Goal: Task Accomplishment & Management: Manage account settings

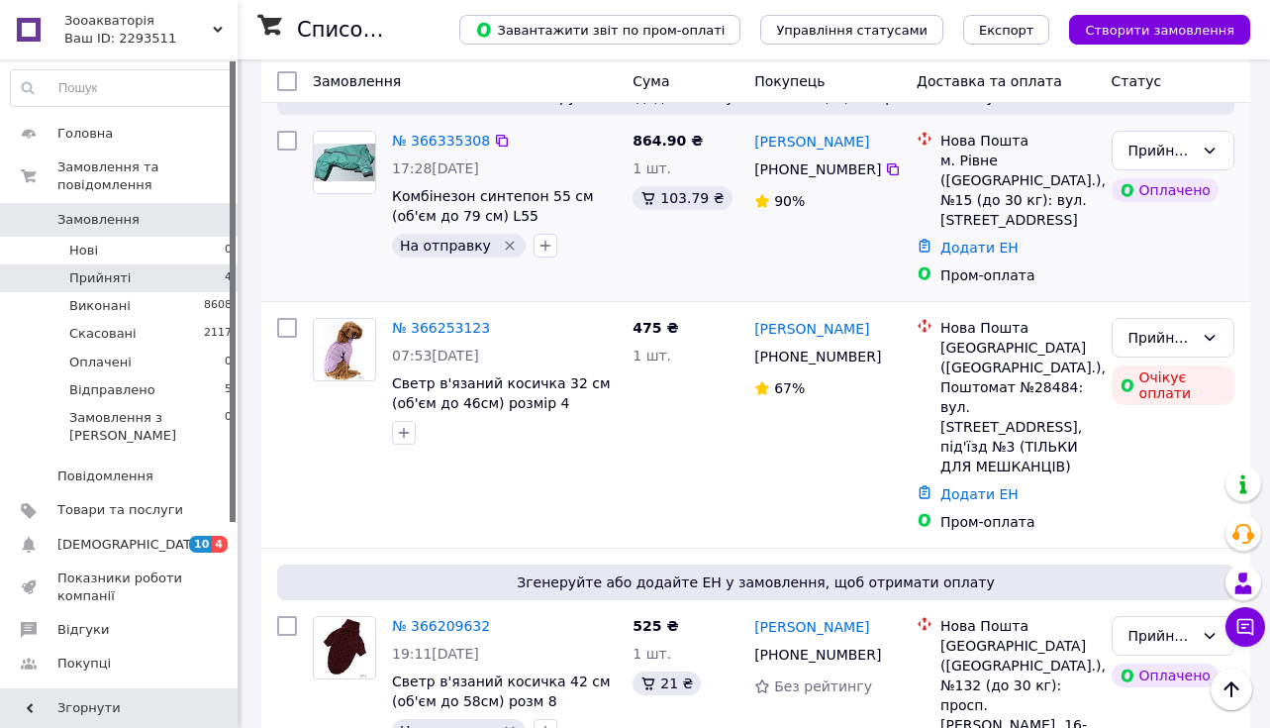
scroll to position [529, 0]
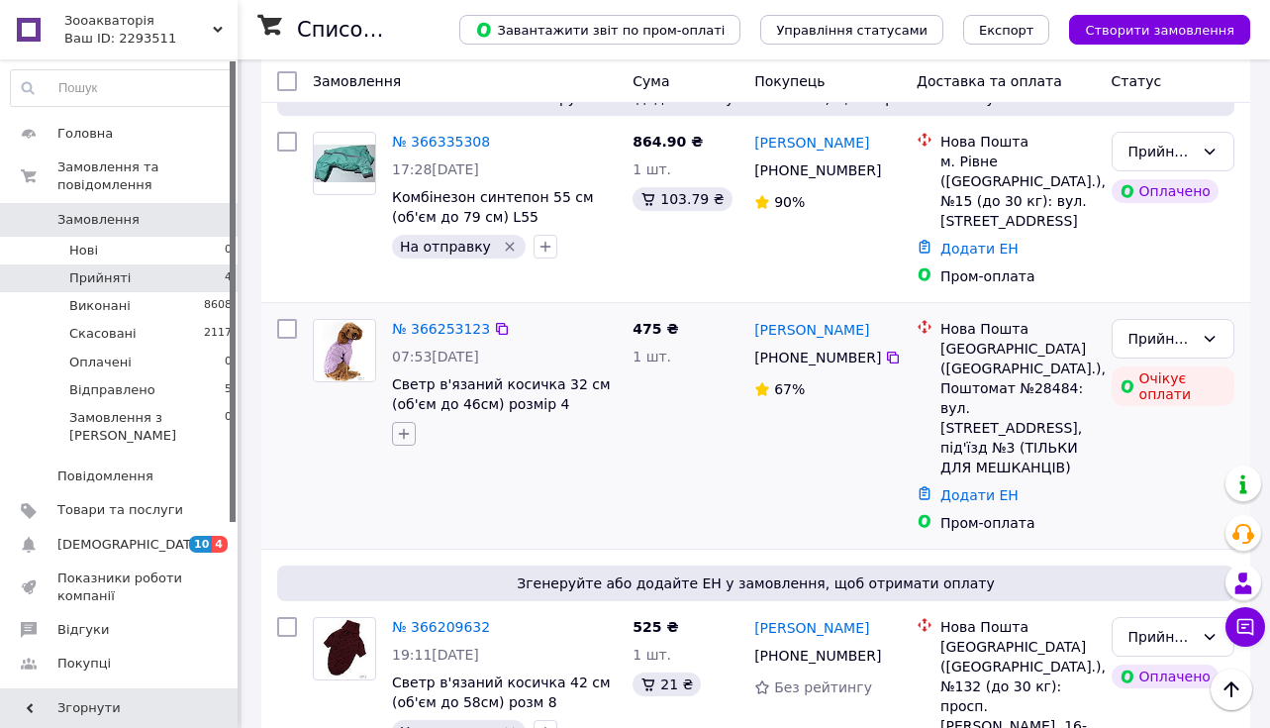
click at [406, 426] on icon "button" at bounding box center [404, 434] width 16 height 16
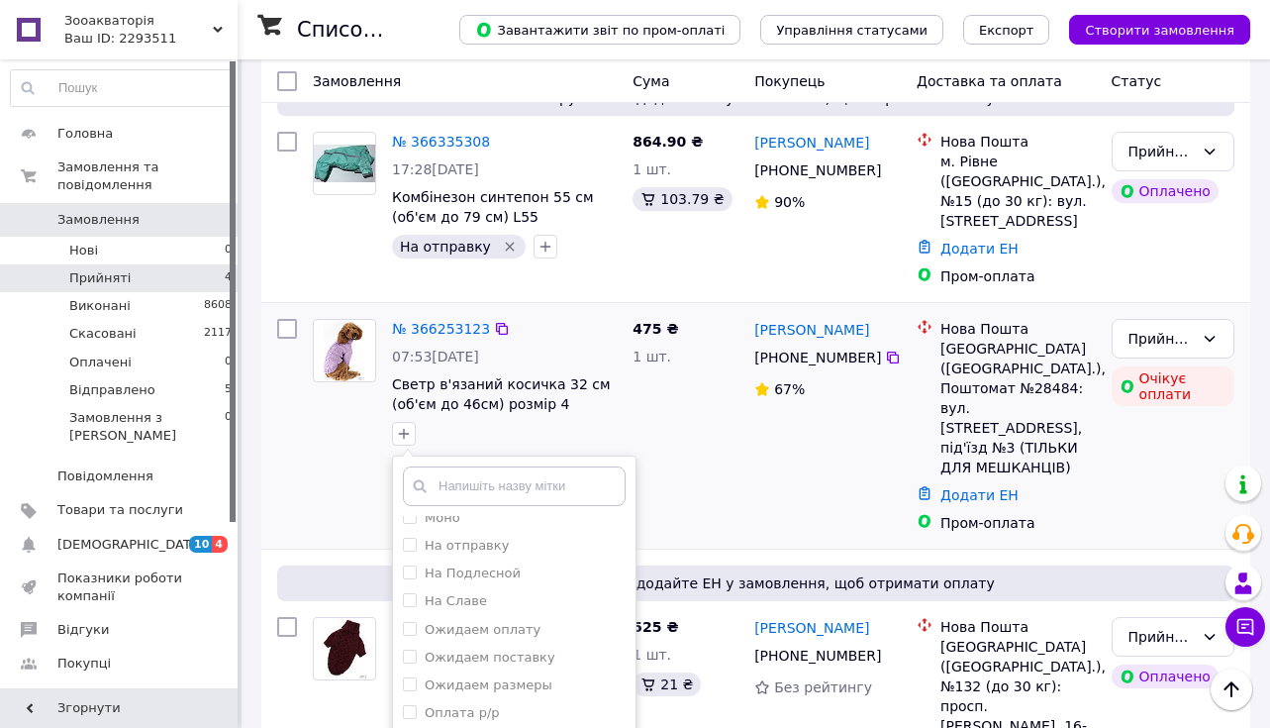
scroll to position [136, 0]
click at [407, 610] on input "Ожидаем оплату" at bounding box center [409, 616] width 13 height 13
checkbox input "true"
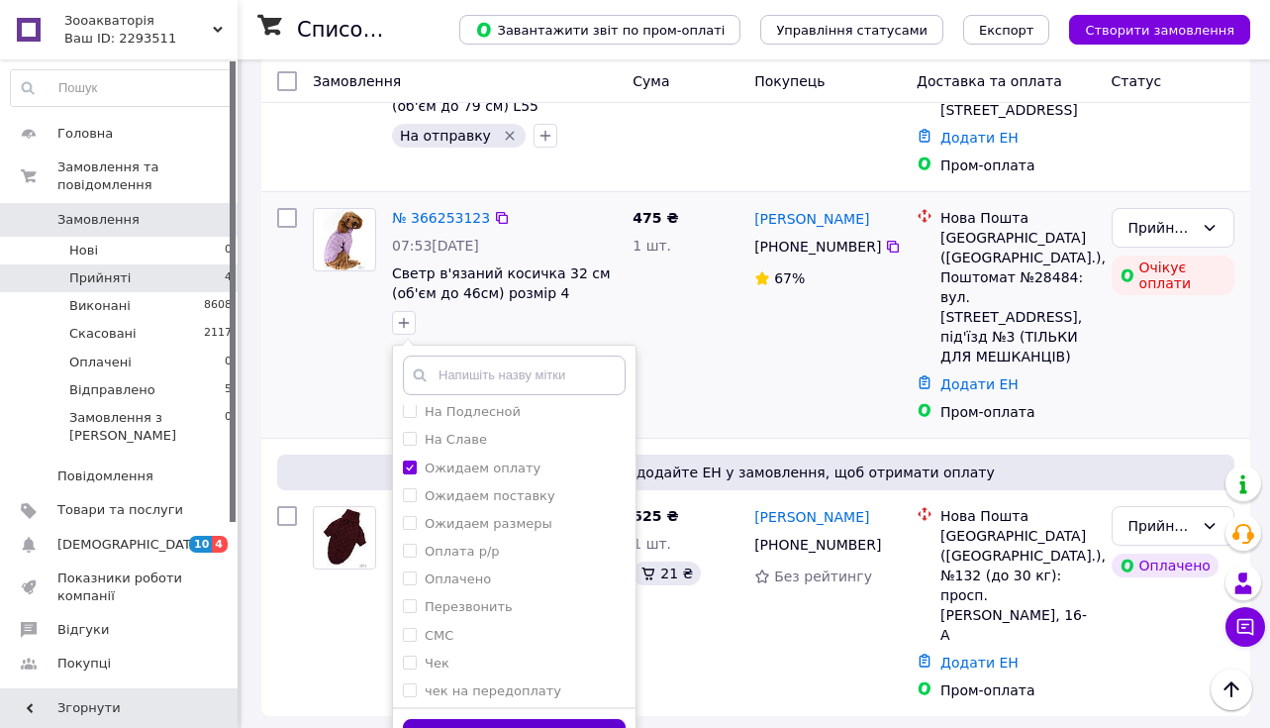
click at [519, 719] on button "Додати мітку" at bounding box center [514, 738] width 223 height 39
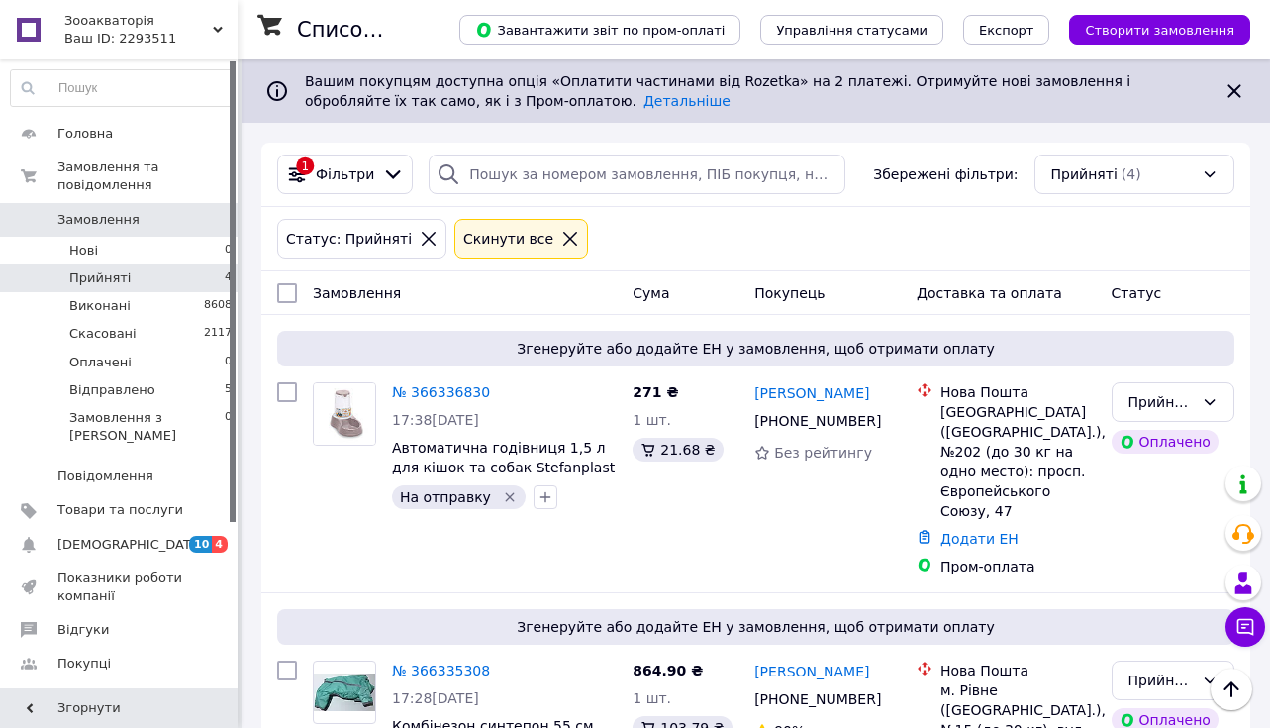
scroll to position [0, 0]
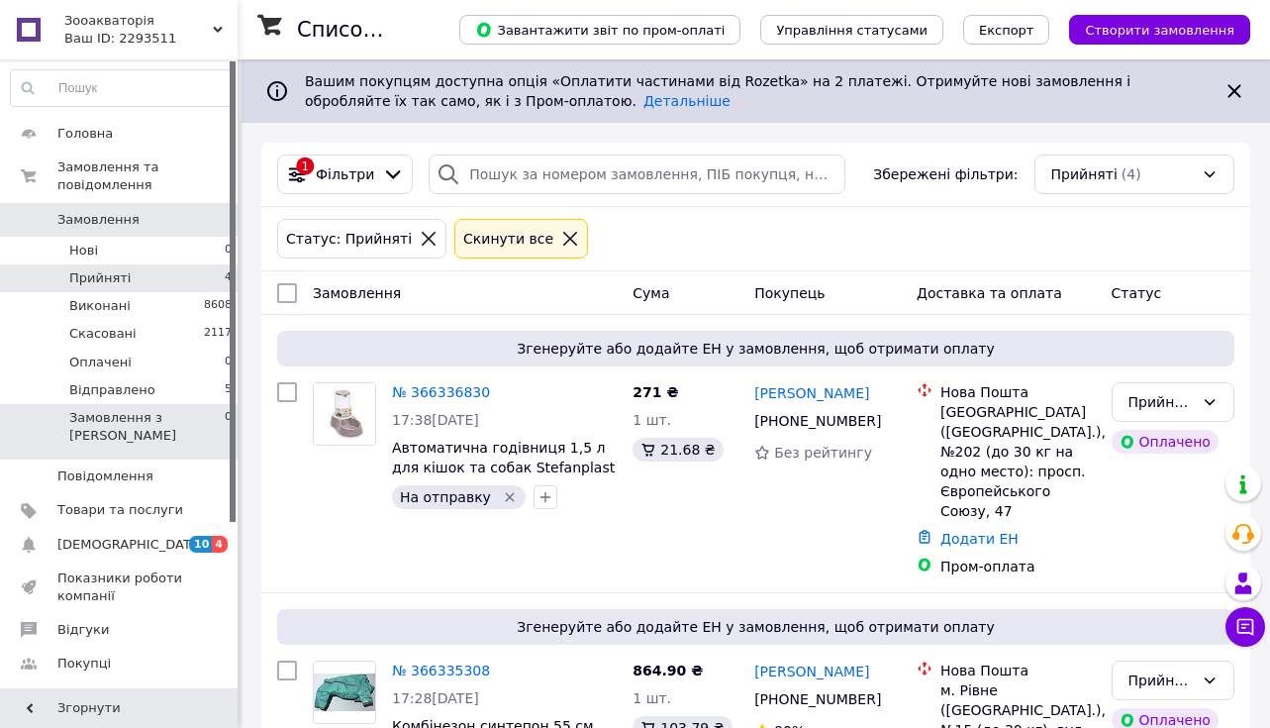
click at [155, 420] on span "Замовлення з [PERSON_NAME]" at bounding box center [146, 427] width 155 height 36
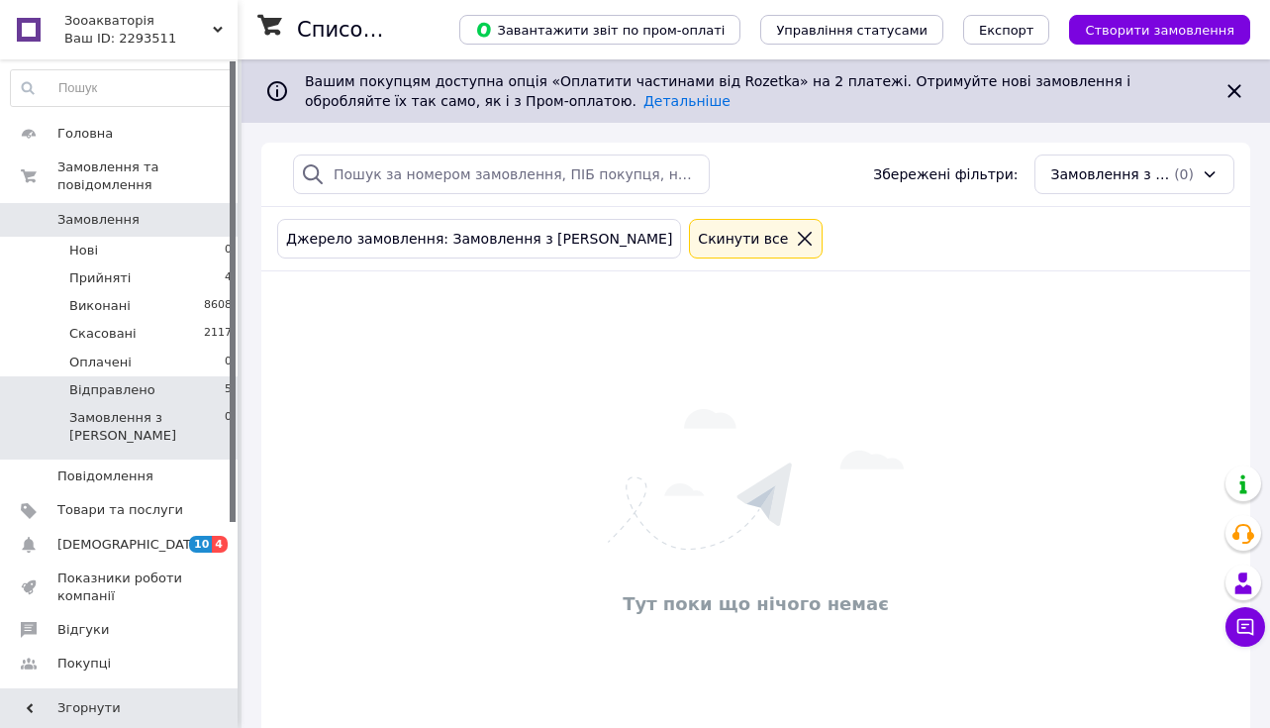
click at [160, 387] on li "Відправлено 5" at bounding box center [122, 390] width 244 height 28
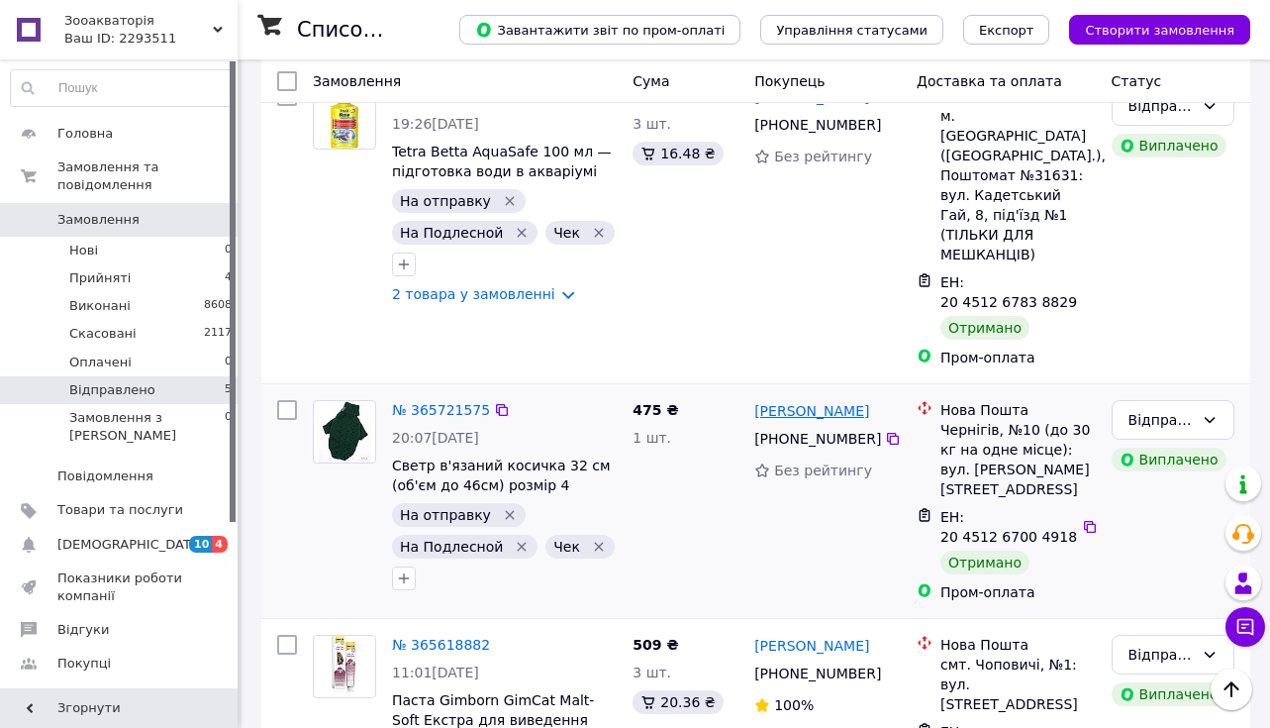
scroll to position [812, 0]
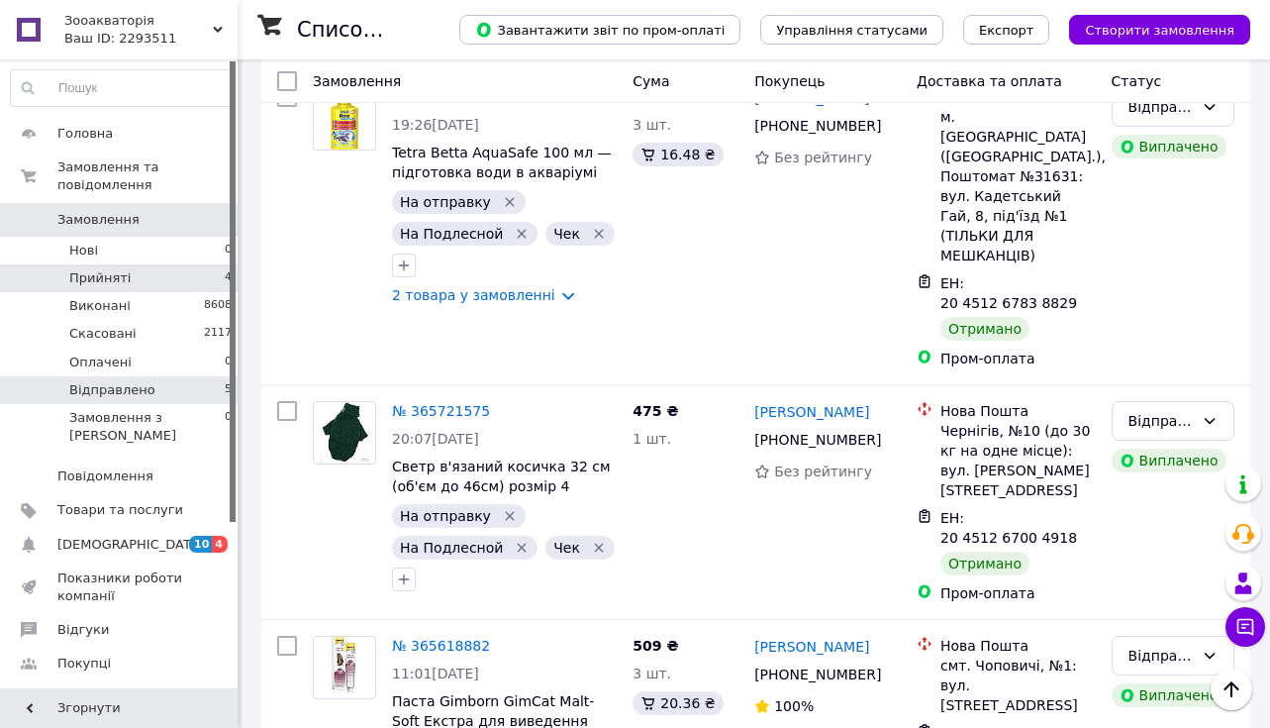
click at [122, 270] on span "Прийняті" at bounding box center [99, 278] width 61 height 18
